Goal: Information Seeking & Learning: Learn about a topic

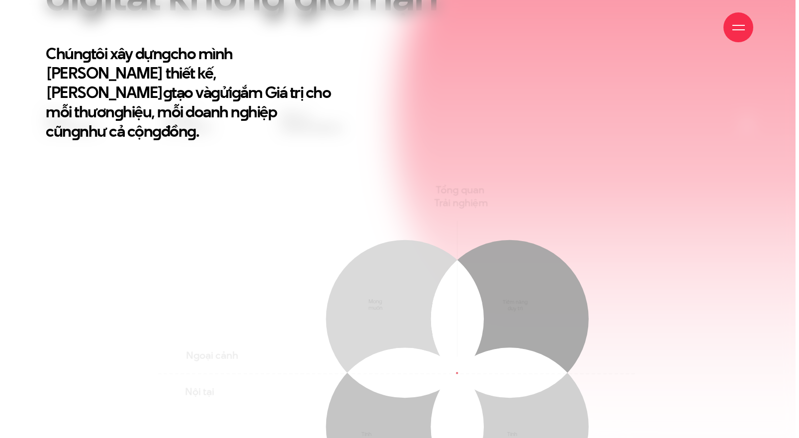
scroll to position [669, 0]
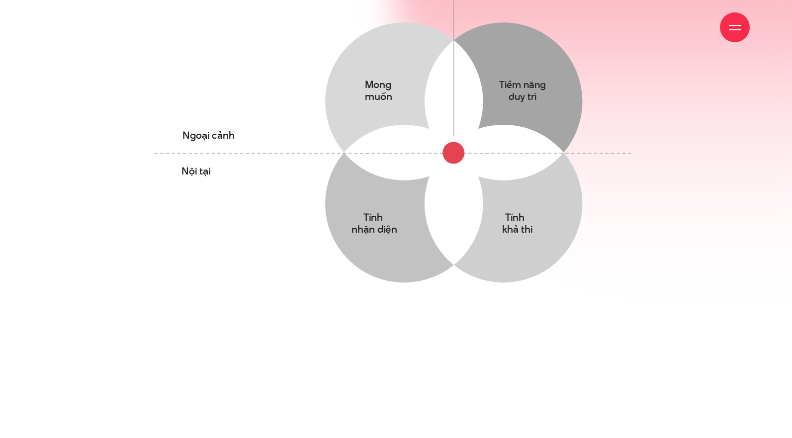
click at [734, 28] on div at bounding box center [735, 27] width 12 height 12
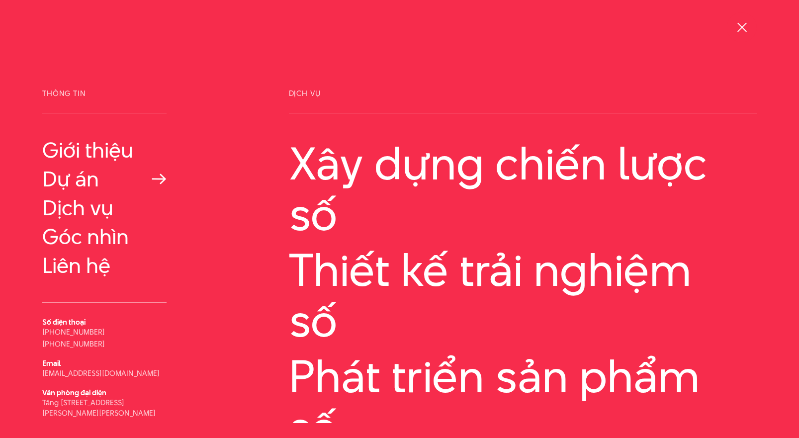
click at [72, 185] on link "Dự án" at bounding box center [104, 179] width 124 height 24
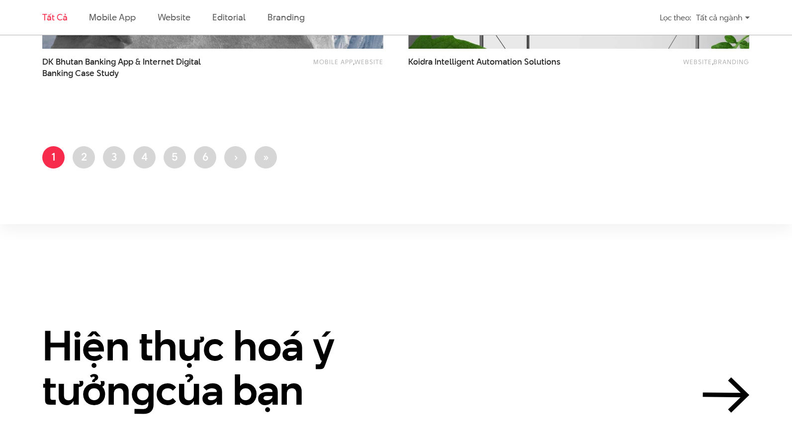
scroll to position [1849, 0]
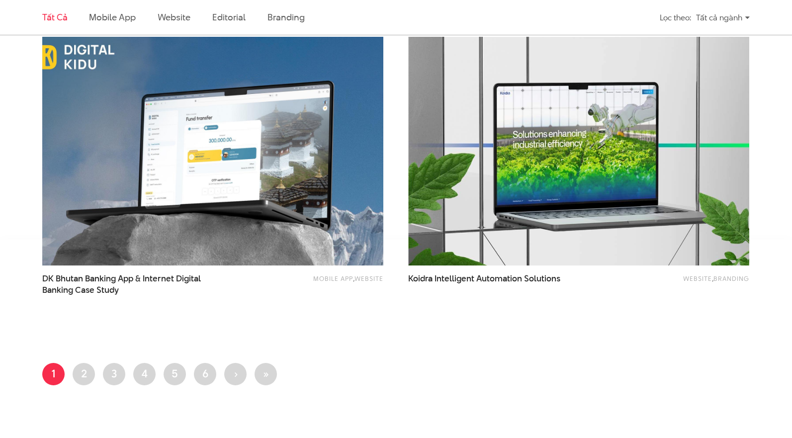
click at [126, 209] on img at bounding box center [212, 151] width 375 height 252
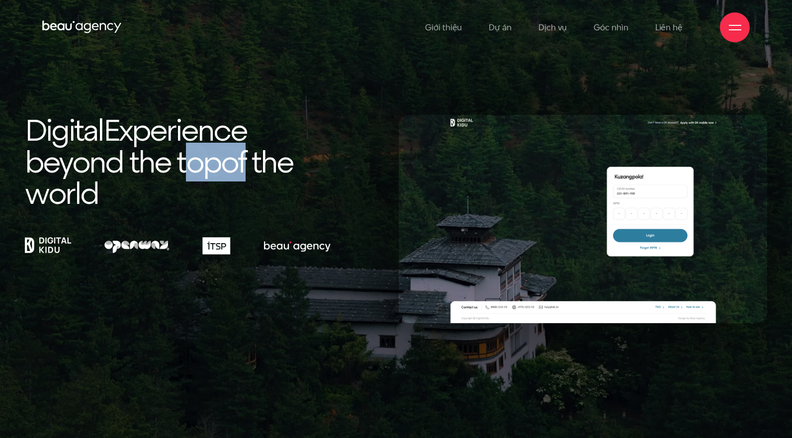
drag, startPoint x: 194, startPoint y: 153, endPoint x: 245, endPoint y: 154, distance: 51.2
click at [245, 154] on h1 "Digital Experience beyond the top of the world" at bounding box center [178, 162] width 306 height 95
click at [246, 154] on span "of the world" at bounding box center [159, 178] width 268 height 71
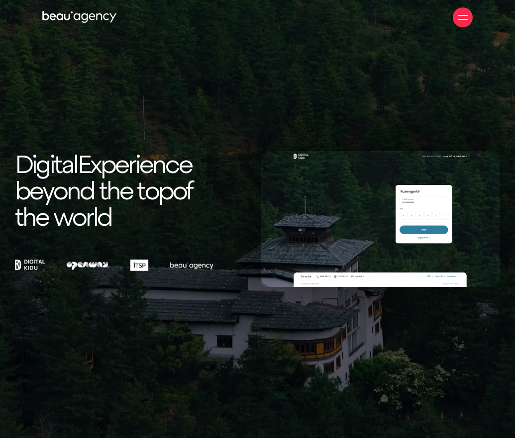
drag, startPoint x: 340, startPoint y: 144, endPoint x: 184, endPoint y: 168, distance: 157.5
